Goal: Obtain resource: Download file/media

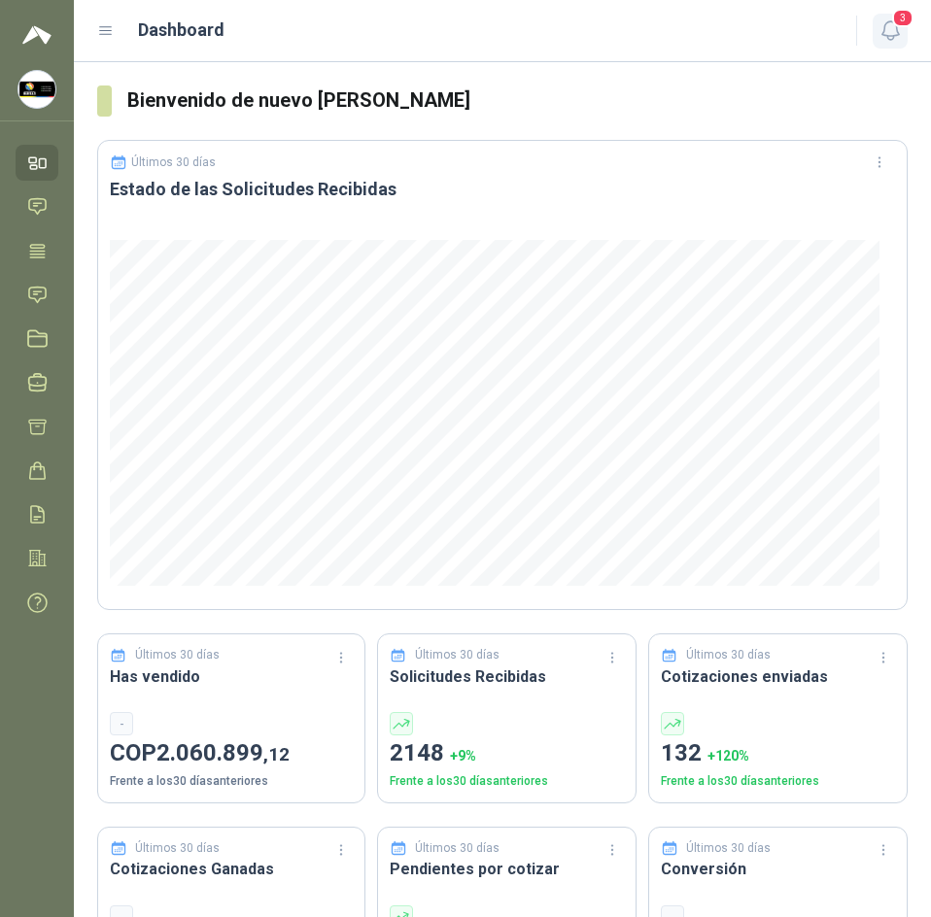
click at [882, 39] on icon "button" at bounding box center [890, 30] width 24 height 24
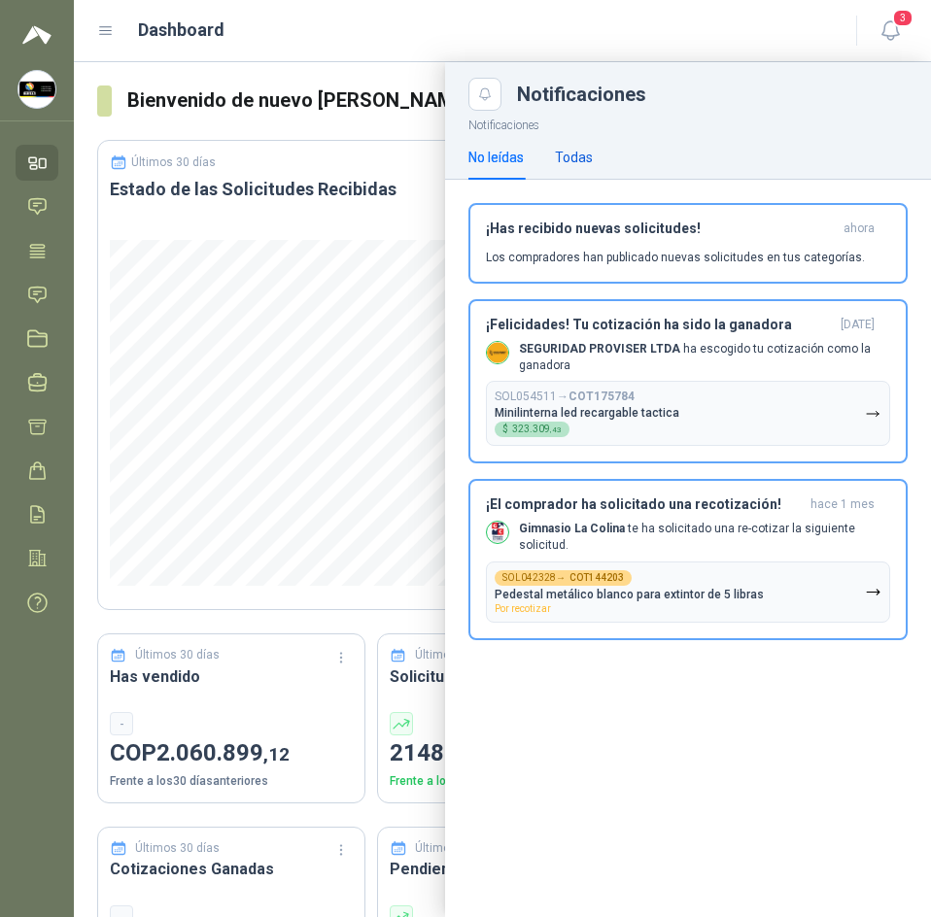
click at [573, 156] on div "Todas" at bounding box center [574, 157] width 38 height 21
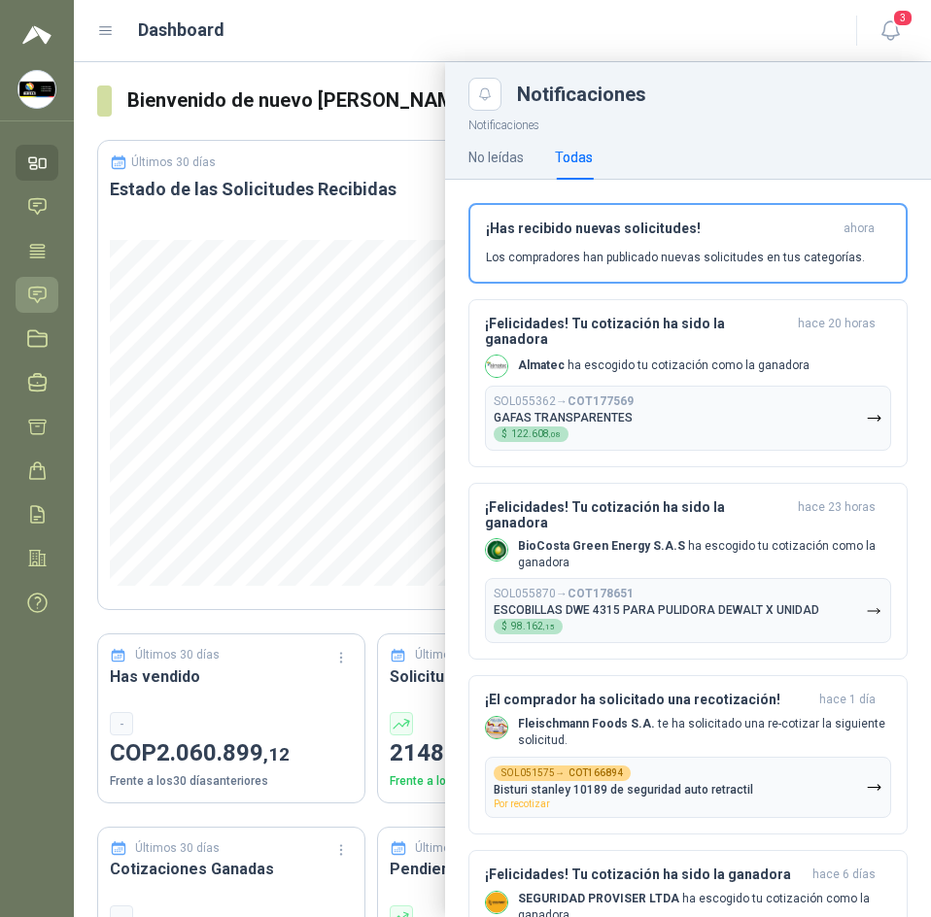
click at [46, 288] on icon at bounding box center [37, 295] width 17 height 16
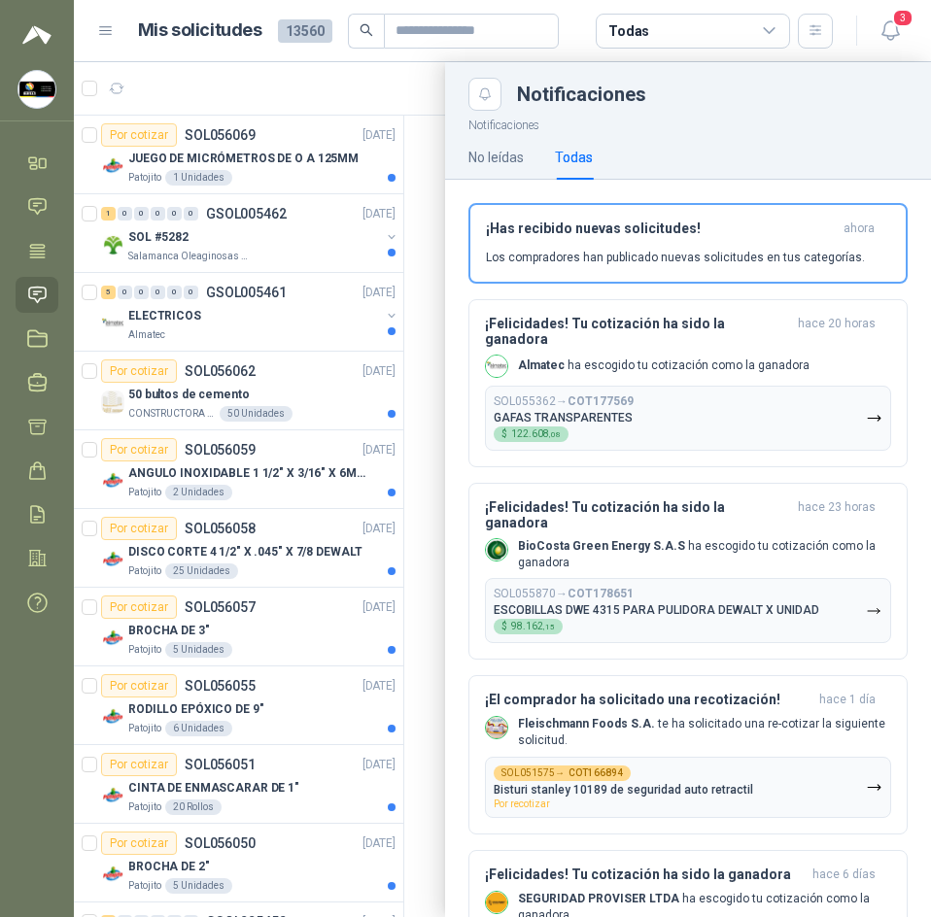
click at [396, 149] on div at bounding box center [502, 489] width 857 height 855
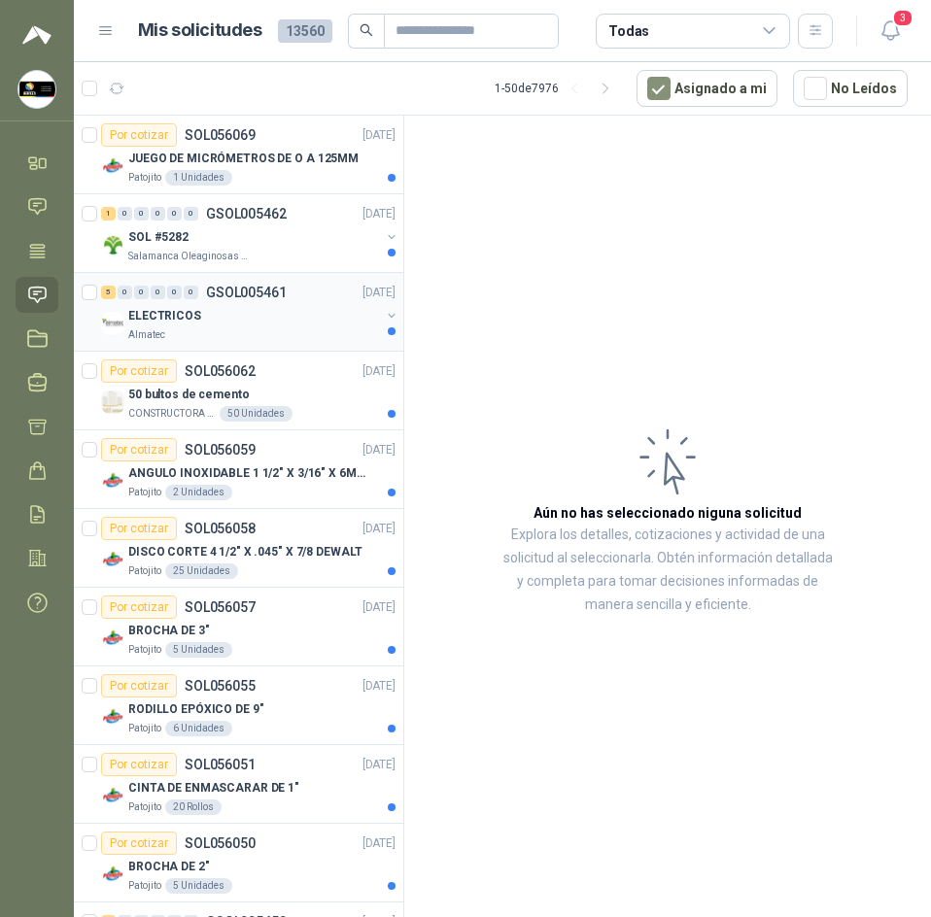
click at [265, 306] on div "ELECTRICOS" at bounding box center [254, 315] width 252 height 23
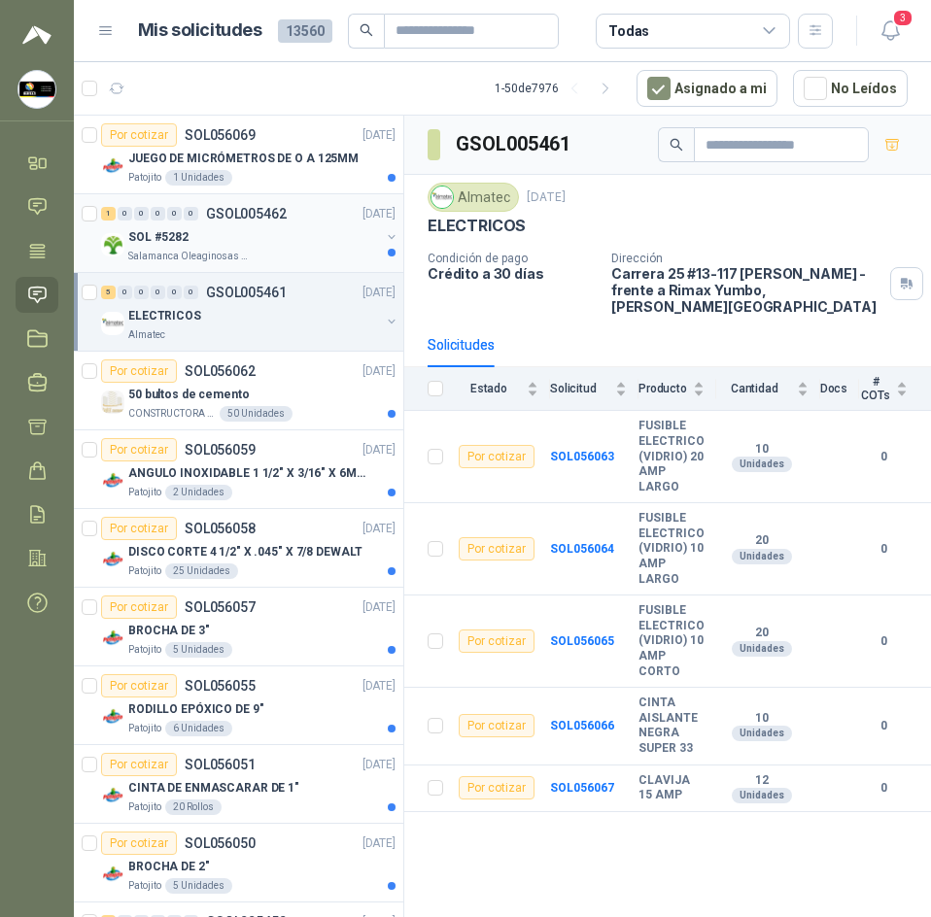
click at [269, 241] on div "SOL #5282" at bounding box center [254, 236] width 252 height 23
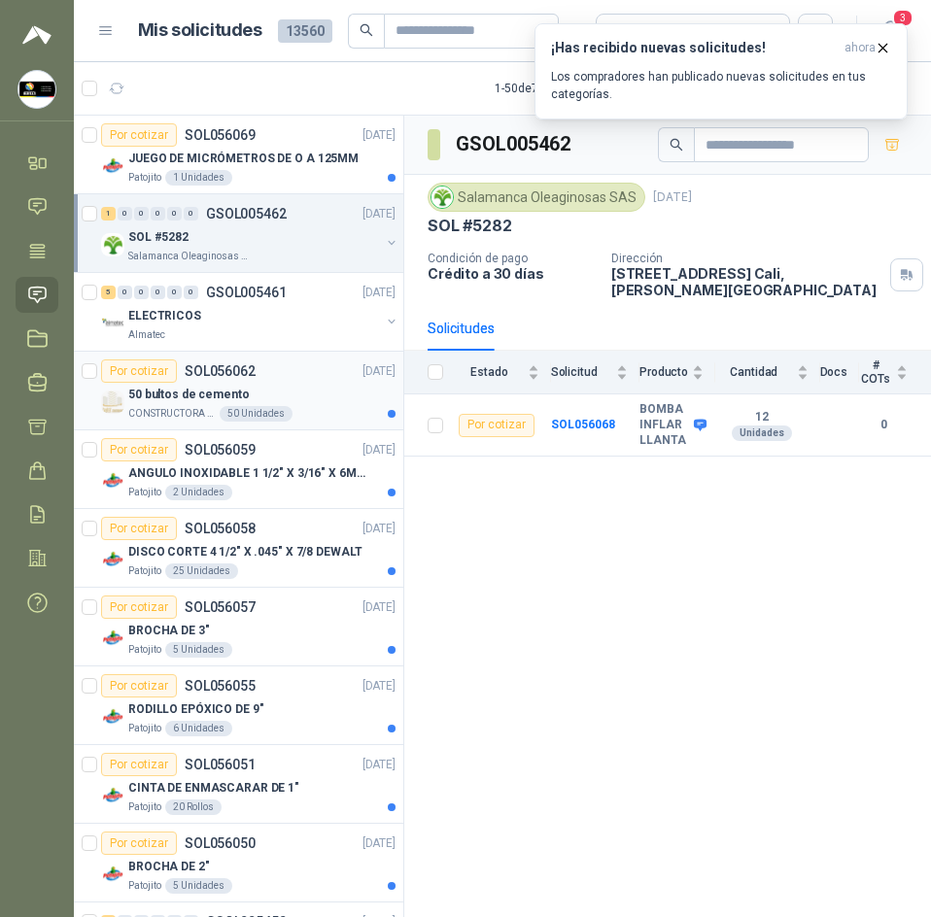
click at [282, 393] on div "50 bultos de cemento" at bounding box center [261, 394] width 267 height 23
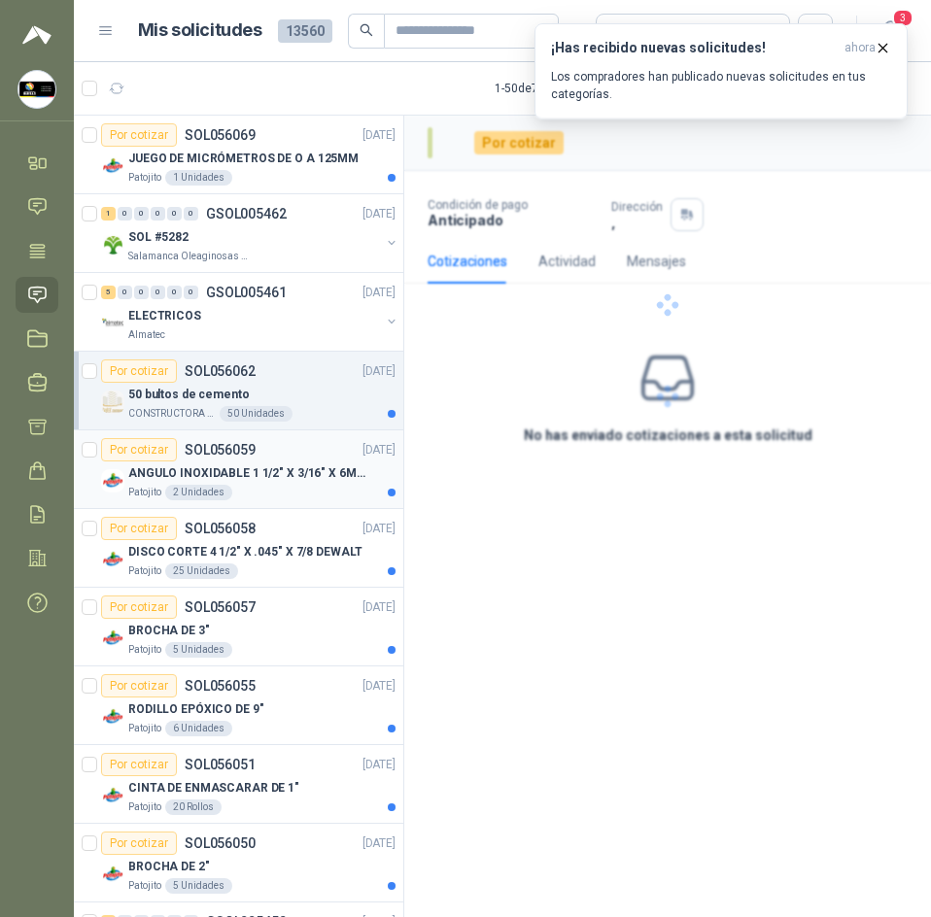
click at [284, 449] on div "Por cotizar SOL056059 [DATE]" at bounding box center [248, 449] width 294 height 23
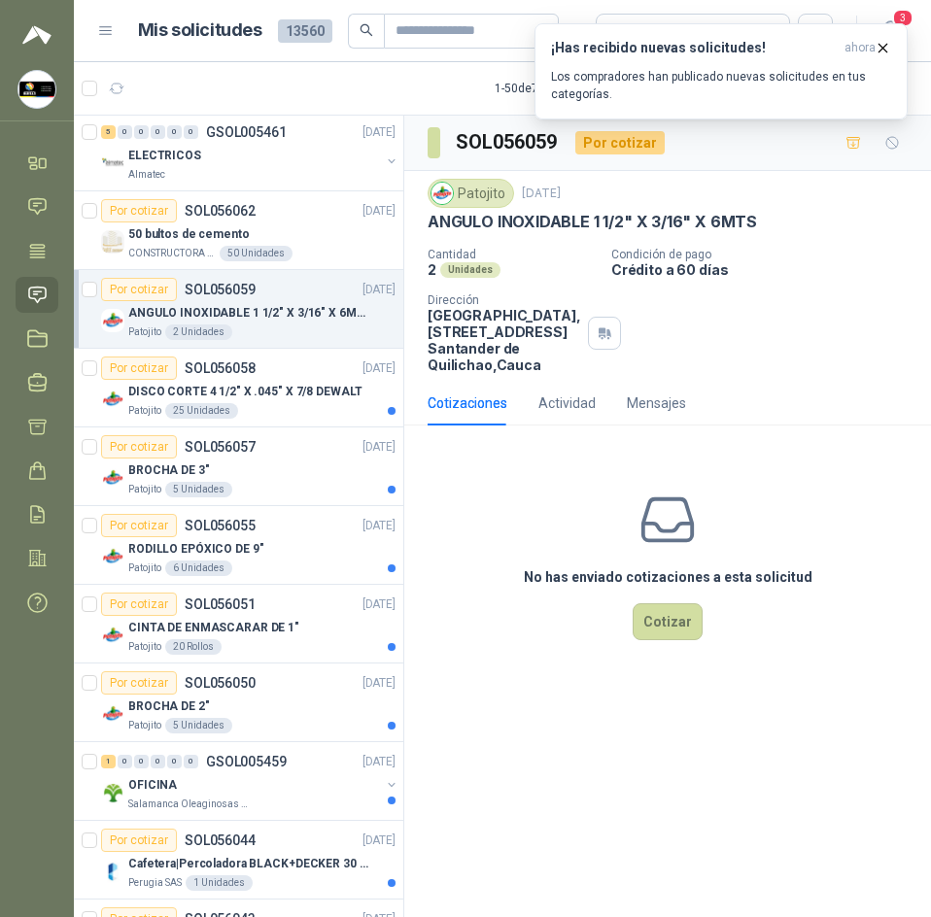
scroll to position [291, 0]
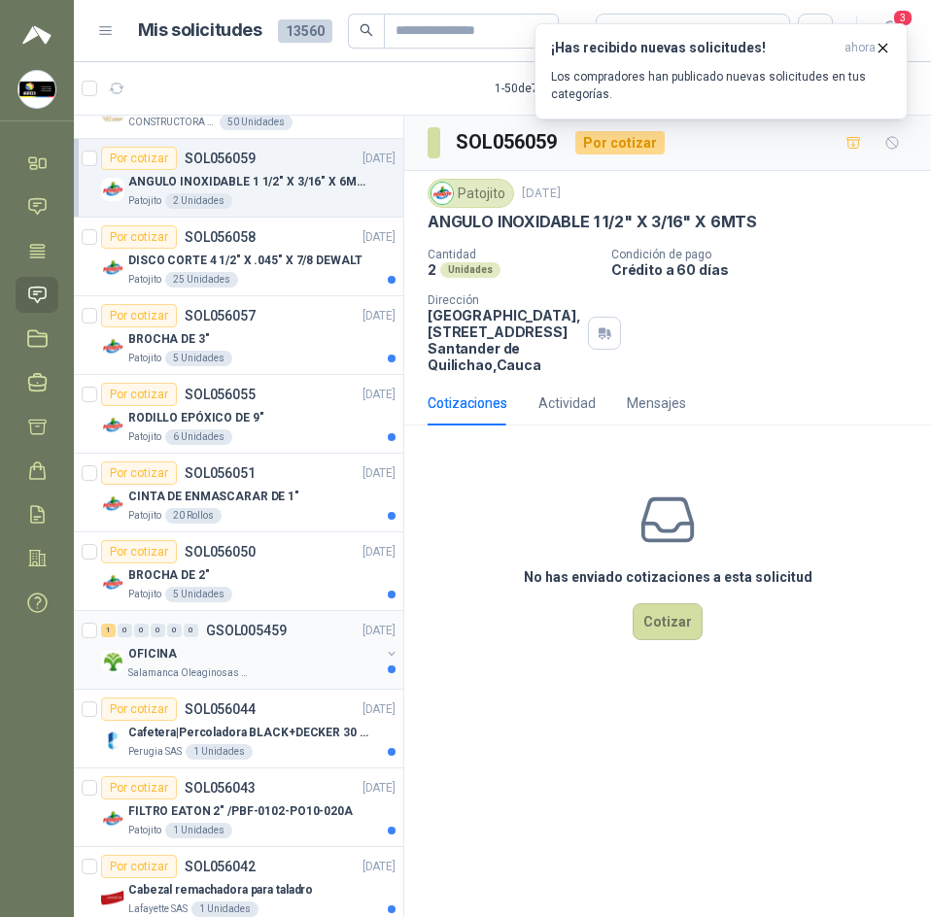
click at [250, 666] on div "Salamanca Oleaginosas SAS" at bounding box center [254, 673] width 252 height 16
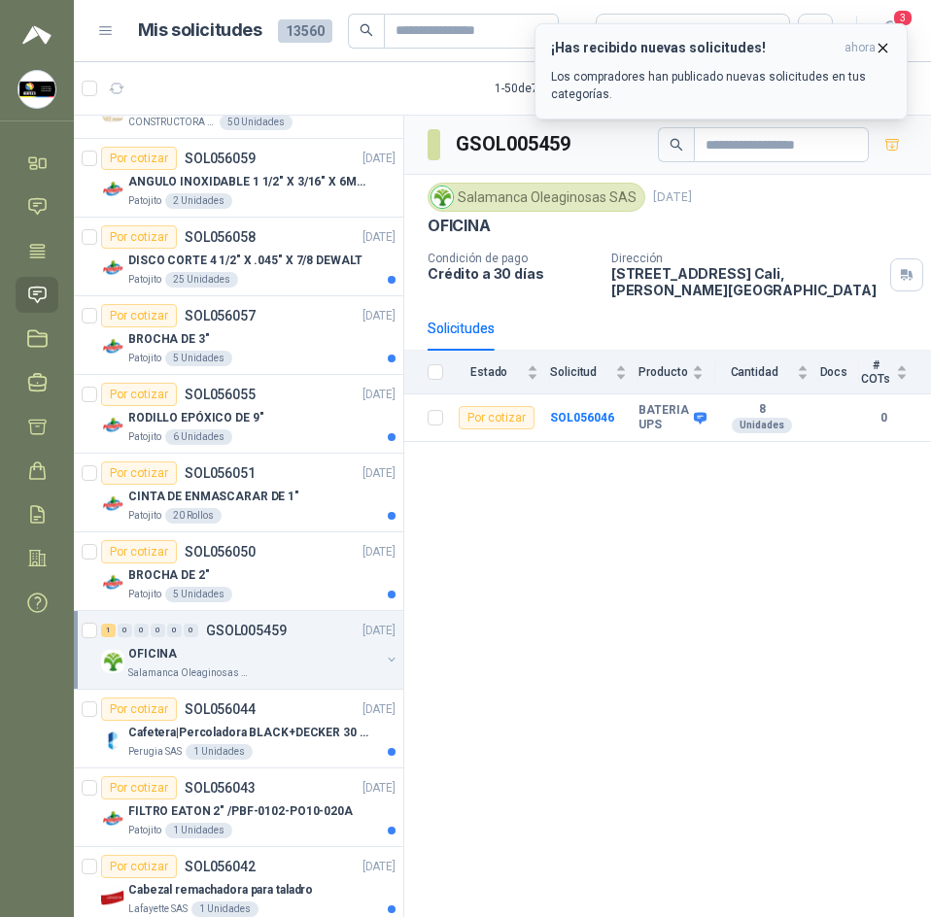
click at [879, 46] on icon "button" at bounding box center [882, 48] width 17 height 17
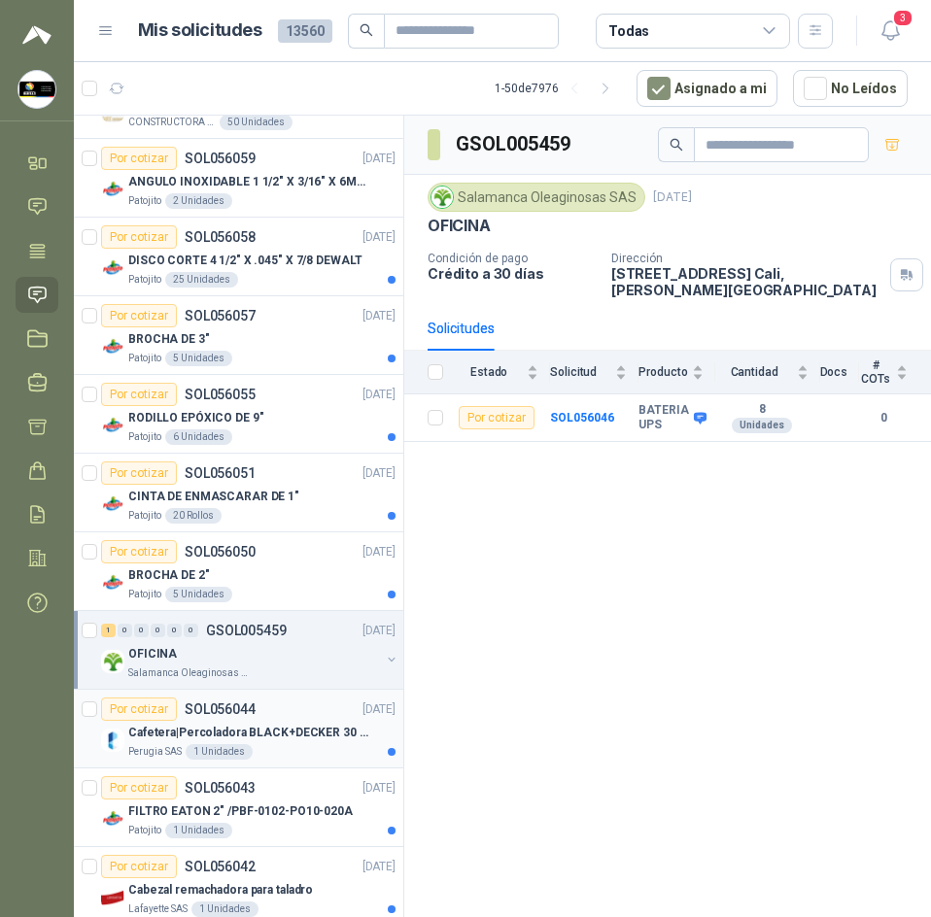
scroll to position [389, 0]
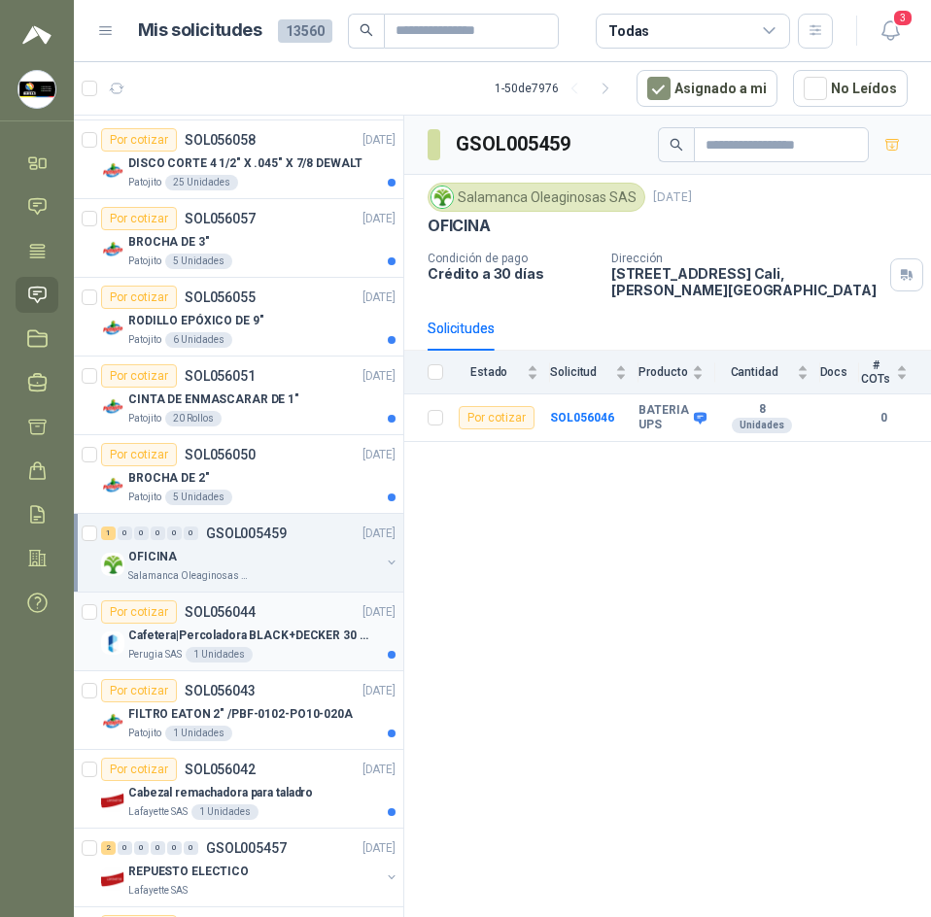
click at [229, 620] on div "Por cotizar SOL056044" at bounding box center [178, 611] width 154 height 23
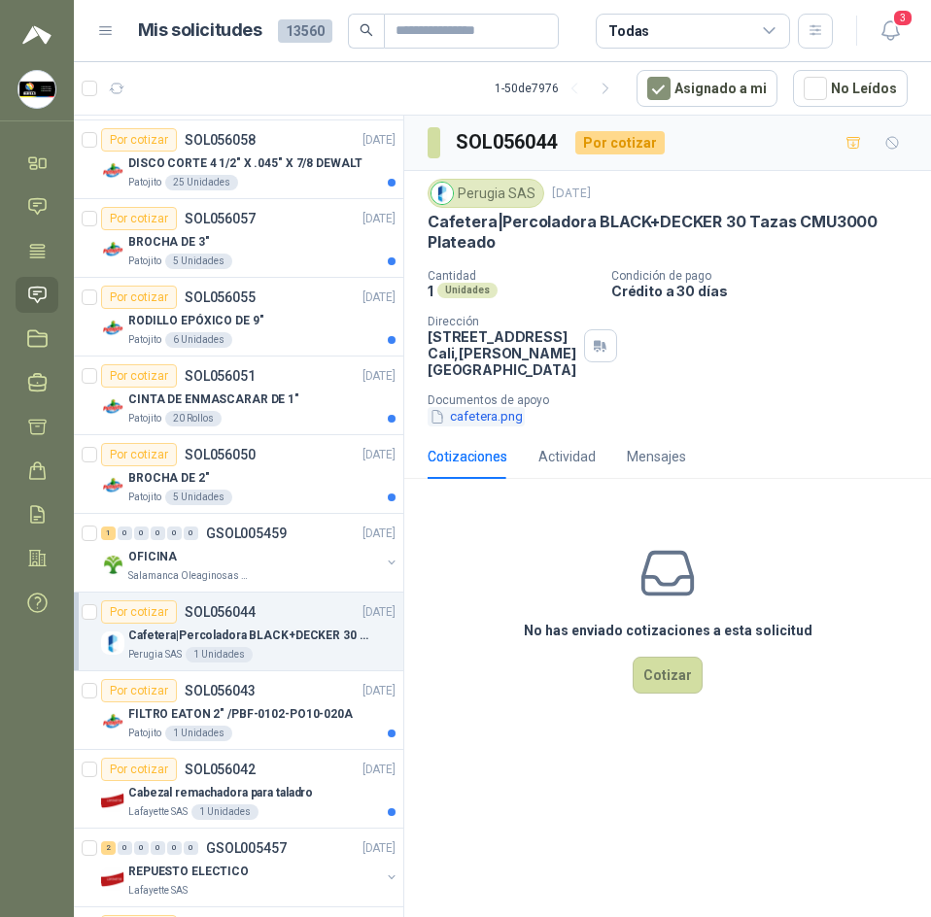
click at [492, 423] on button "cafetera.png" at bounding box center [475, 417] width 97 height 20
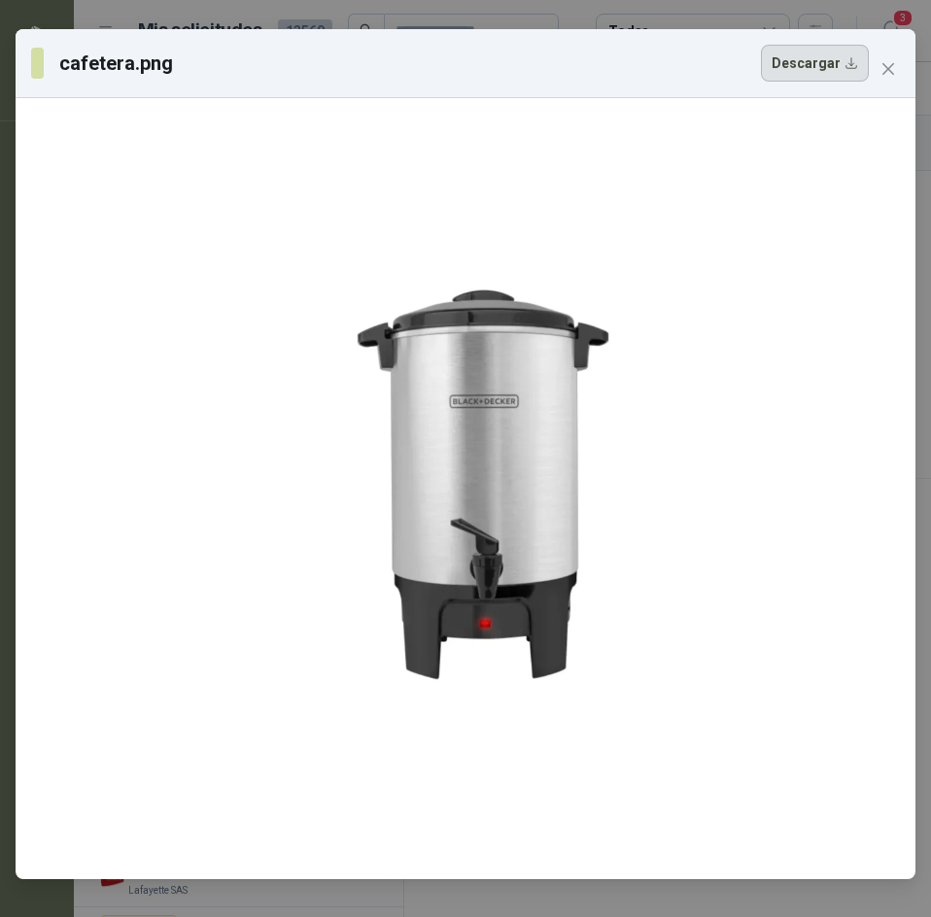
drag, startPoint x: 487, startPoint y: 416, endPoint x: 796, endPoint y: 76, distance: 459.3
click at [796, 76] on button "Descargar" at bounding box center [815, 63] width 108 height 37
click at [882, 65] on icon "close" at bounding box center [888, 69] width 16 height 16
click at [882, 65] on div "cafetera.png Descargar" at bounding box center [465, 458] width 931 height 917
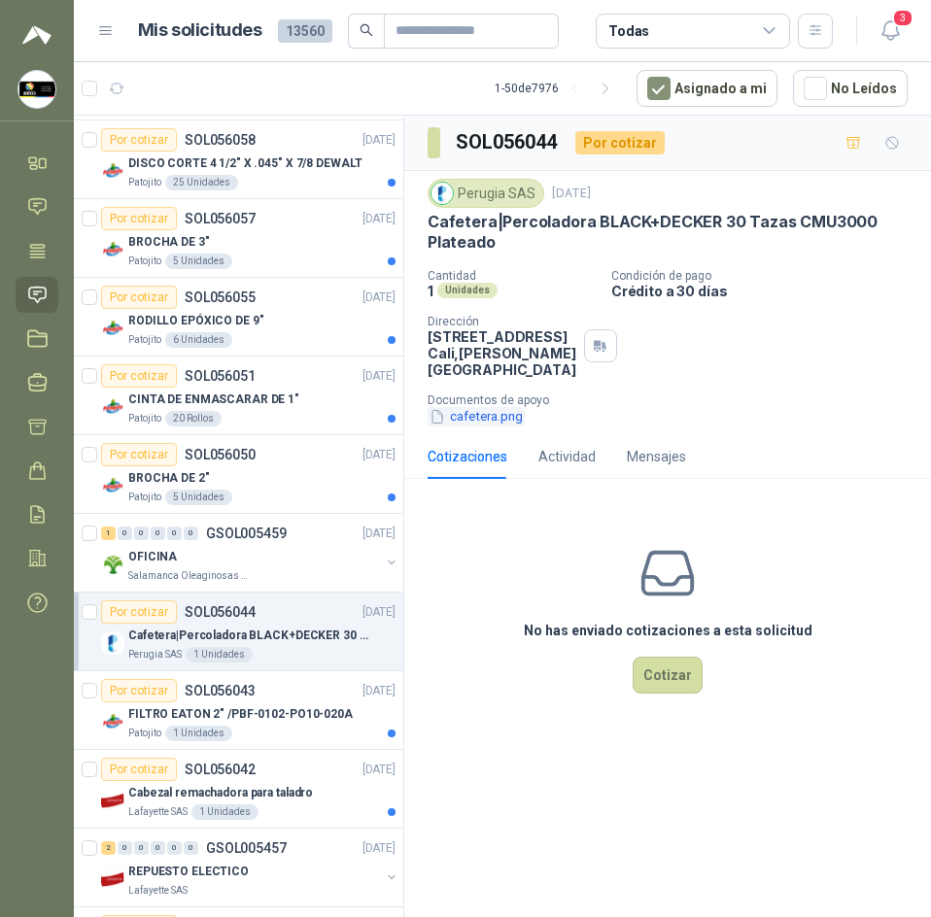
click at [508, 421] on button "cafetera.png" at bounding box center [475, 417] width 97 height 20
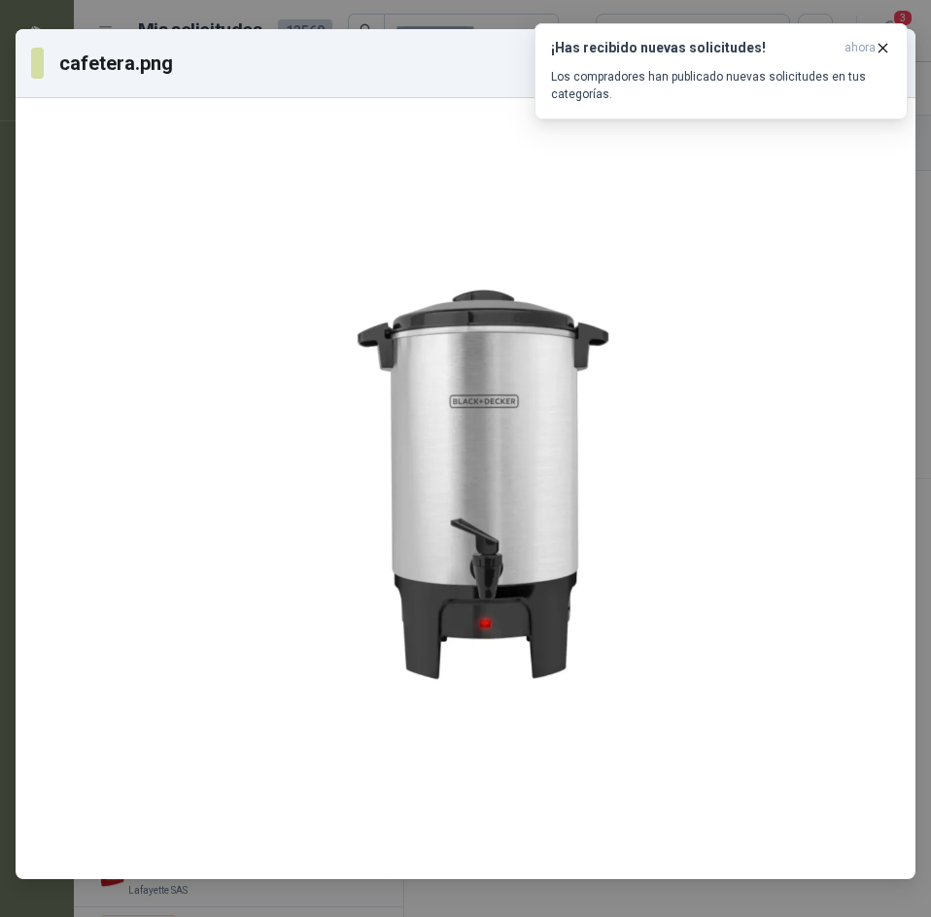
click at [350, 64] on div "cafetera.png Descargar" at bounding box center [449, 63] width 837 height 37
click at [871, 51] on span "ahora" at bounding box center [859, 48] width 31 height 17
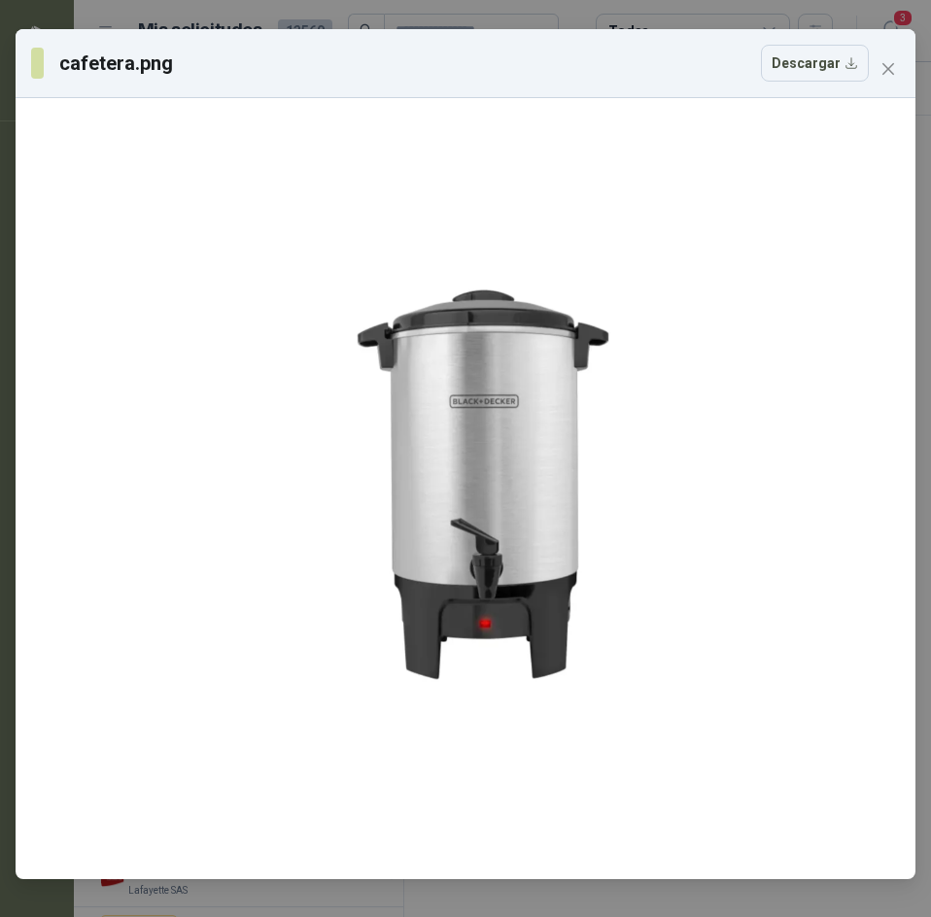
click at [888, 50] on div "cafetera.png Descargar" at bounding box center [465, 63] width 868 height 37
click at [884, 63] on icon "close" at bounding box center [888, 69] width 16 height 16
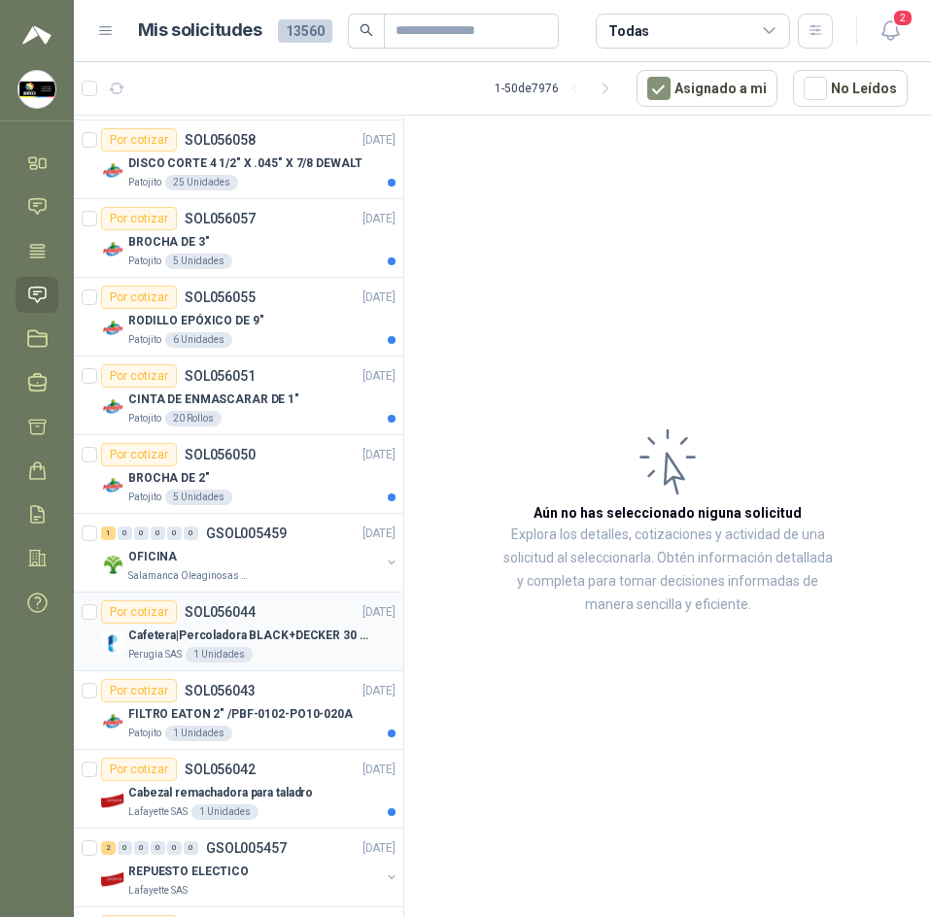
click at [288, 657] on div "Perugia SAS 1 Unidades" at bounding box center [261, 655] width 267 height 16
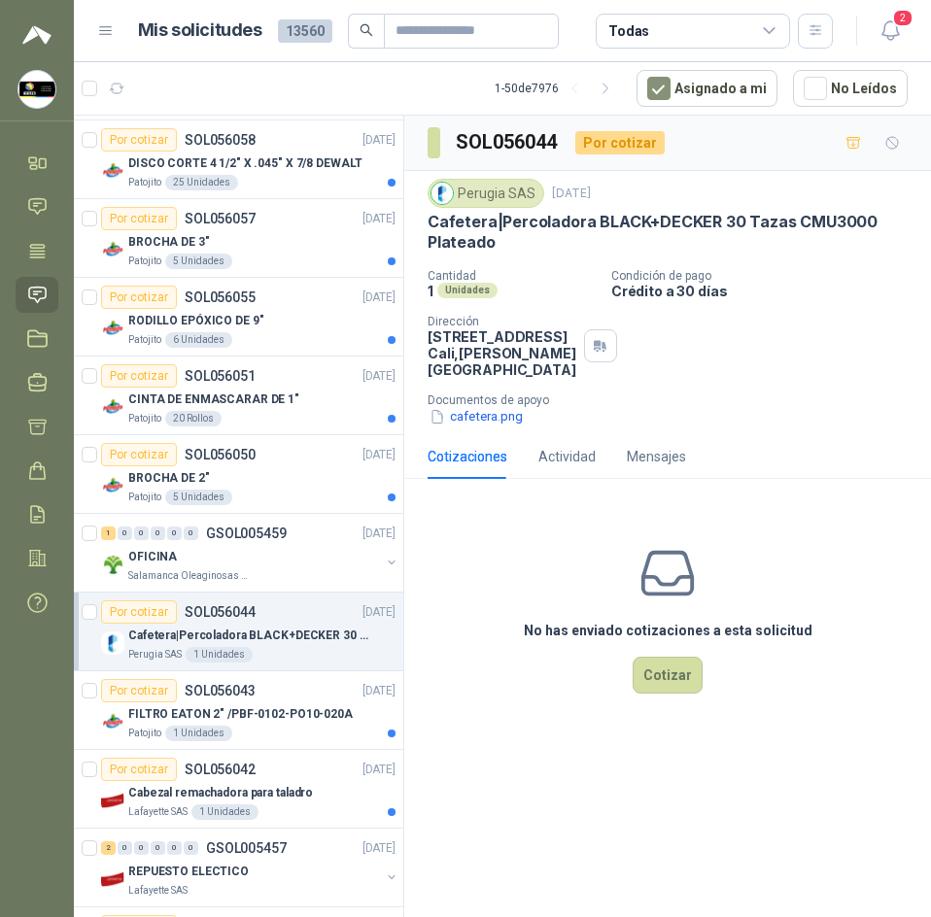
click at [545, 224] on p "Cafetera|Percoladora BLACK+DECKER 30 Tazas CMU3000 Plateado" at bounding box center [667, 233] width 480 height 42
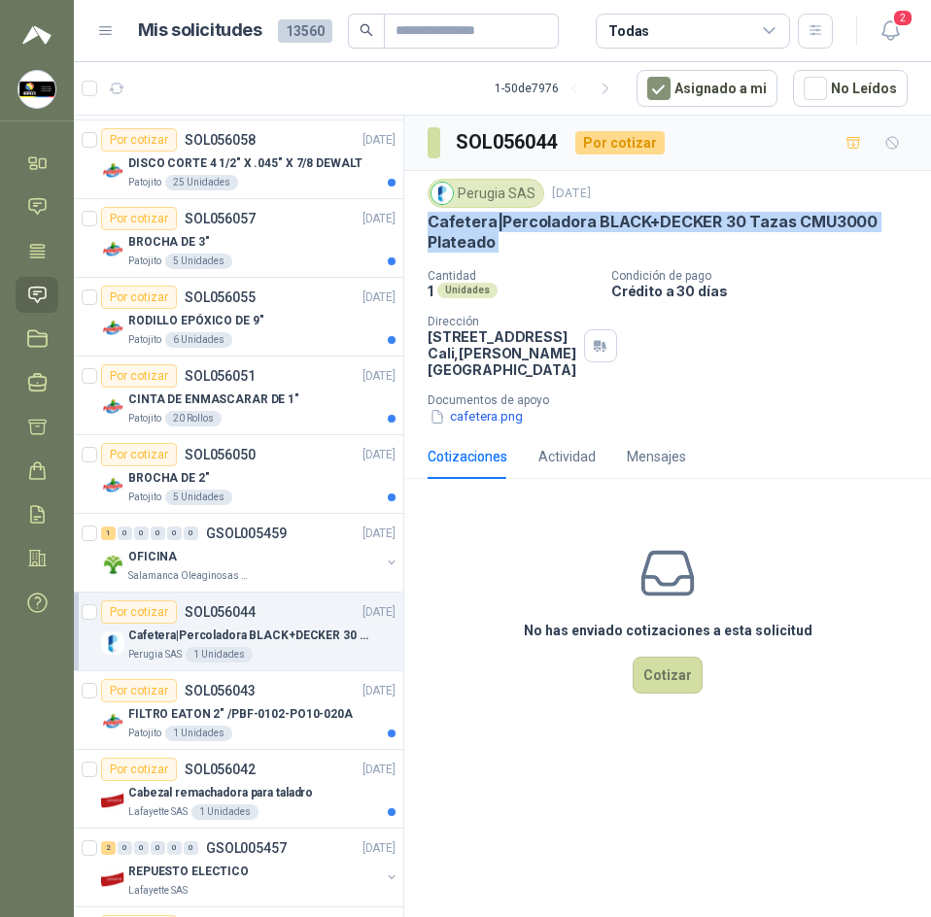
click at [545, 224] on p "Cafetera|Percoladora BLACK+DECKER 30 Tazas CMU3000 Plateado" at bounding box center [667, 233] width 480 height 42
